Goal: Unclear

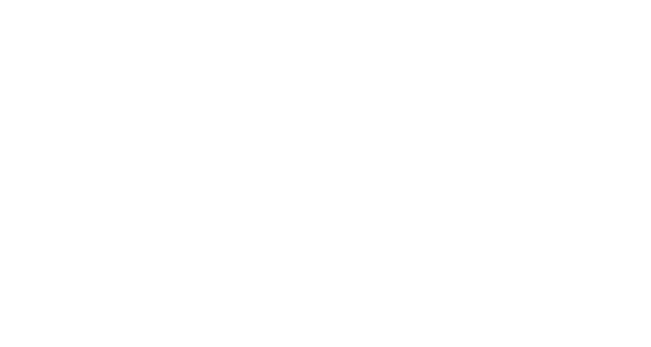
click at [321, 0] on html at bounding box center [325, 0] width 651 height 0
